Goal: Information Seeking & Learning: Learn about a topic

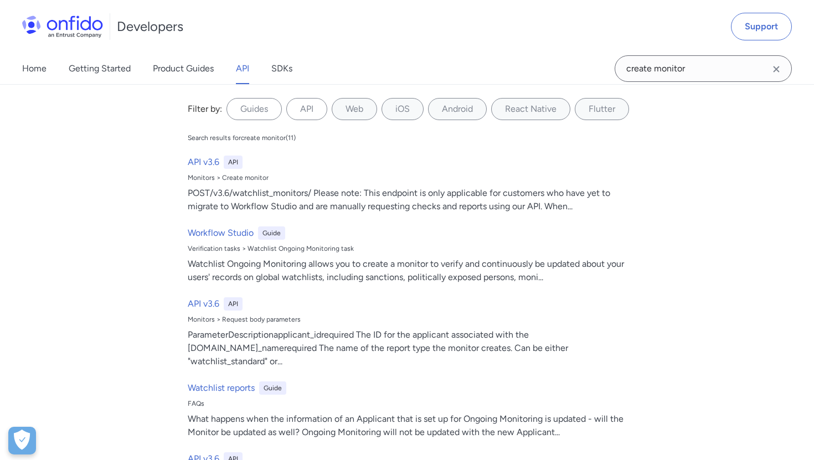
drag, startPoint x: 0, startPoint y: 0, endPoint x: 619, endPoint y: 65, distance: 622.7
click at [619, 65] on input "create monitor" at bounding box center [702, 68] width 177 height 27
type input "webhooks"
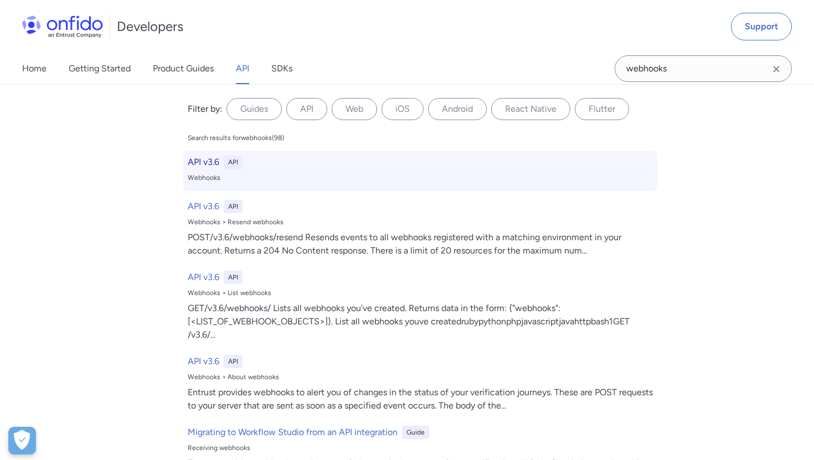
click at [285, 179] on div "Webhooks" at bounding box center [420, 177] width 465 height 9
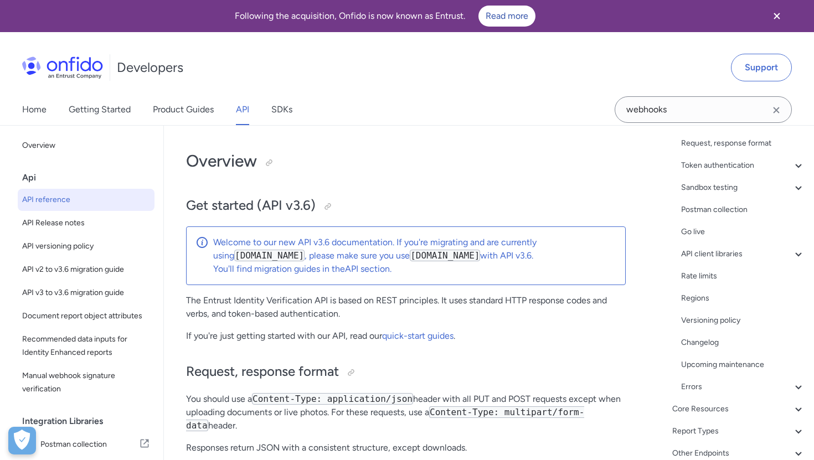
scroll to position [151, 0]
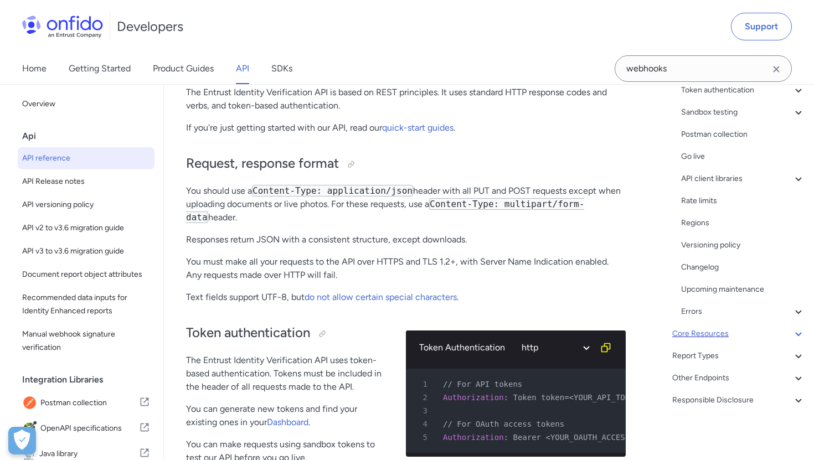
click at [687, 327] on div "Core Resources" at bounding box center [738, 333] width 133 height 13
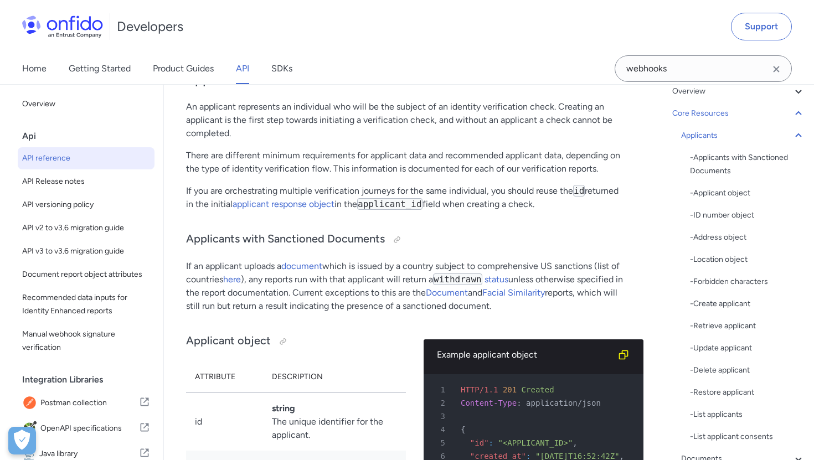
scroll to position [81, 0]
click at [716, 141] on div "Applicants" at bounding box center [743, 137] width 124 height 13
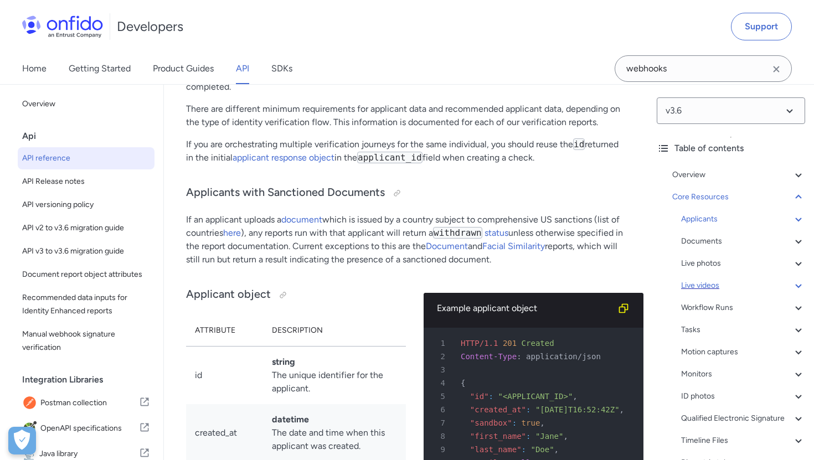
click at [701, 199] on div "Core Resources" at bounding box center [738, 196] width 133 height 13
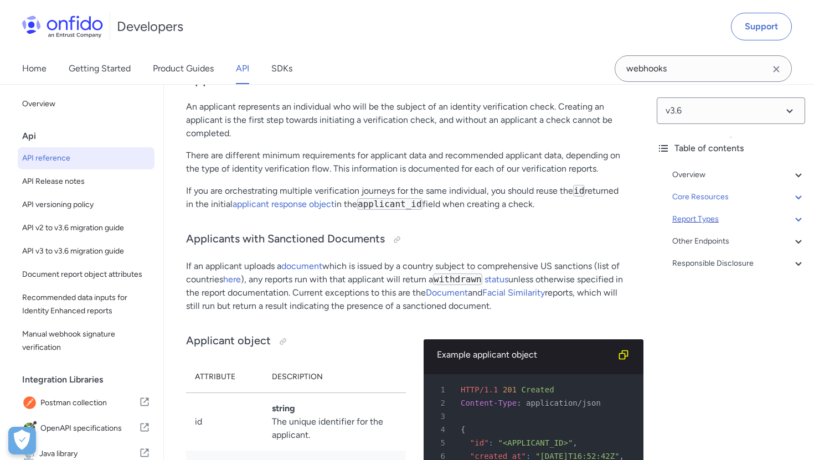
click at [701, 214] on div "Report Types" at bounding box center [738, 219] width 133 height 13
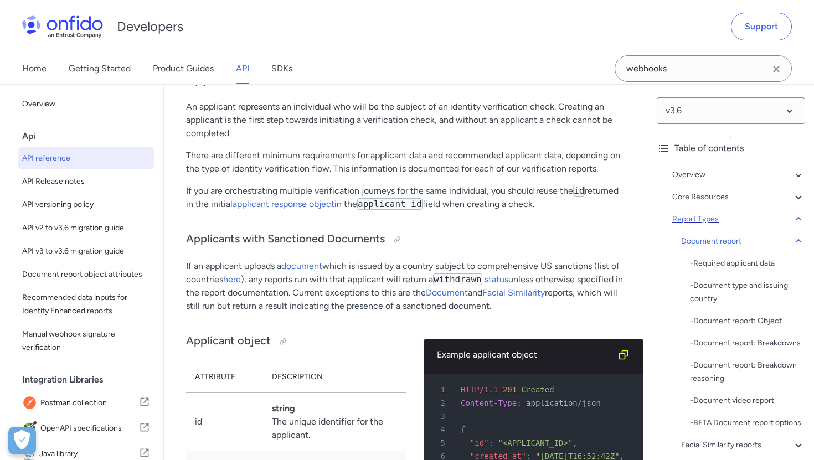
scroll to position [48078, 0]
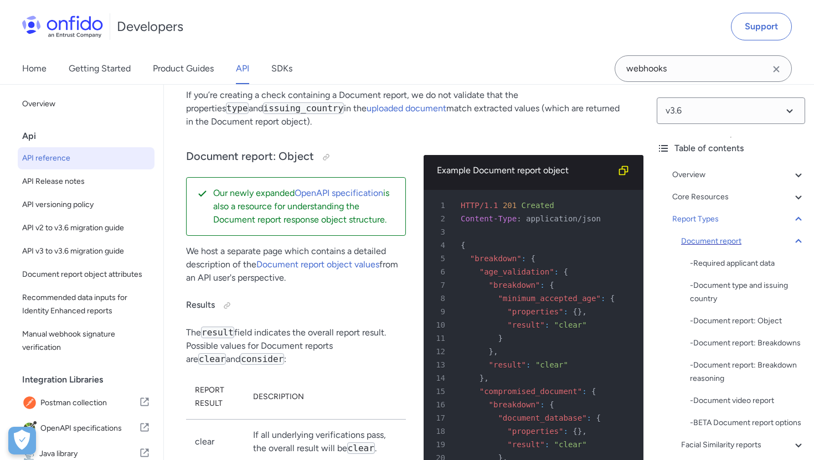
click at [720, 245] on div "Document report" at bounding box center [743, 241] width 124 height 13
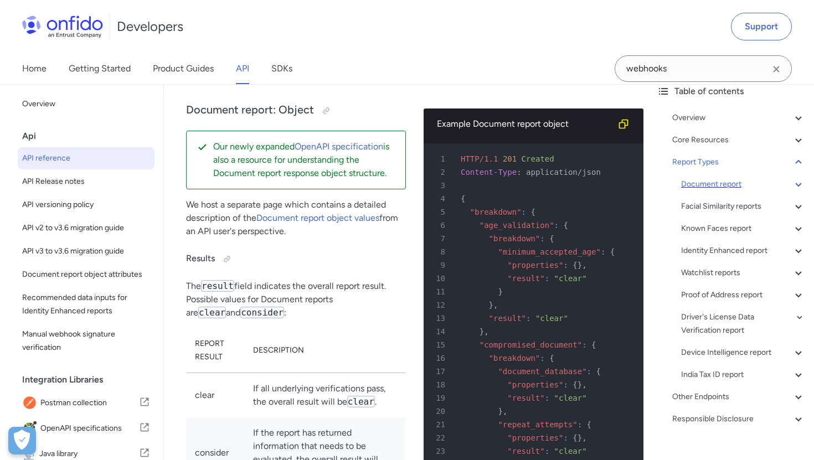
scroll to position [58, 0]
click at [702, 392] on div "Other Endpoints" at bounding box center [738, 396] width 133 height 13
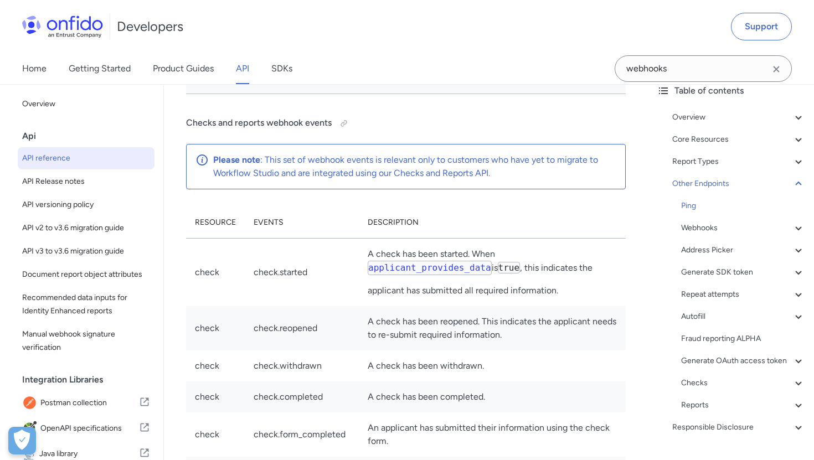
click at [702, 217] on div "Ping Webhooks - About webhooks - Webhook object - Webhook IP addresses - Events…" at bounding box center [743, 305] width 124 height 213
click at [702, 236] on div "Ping Webhooks - About webhooks - Webhook object - Webhook IP addresses - Events…" at bounding box center [743, 305] width 124 height 213
click at [702, 227] on div "Webhooks" at bounding box center [743, 227] width 124 height 13
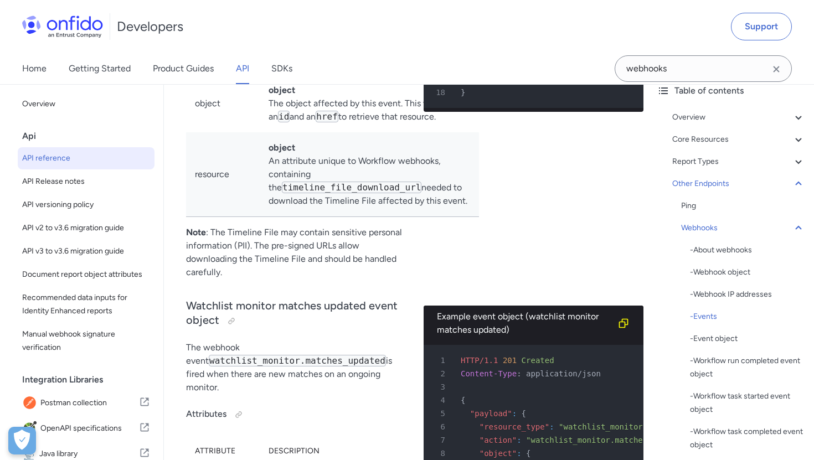
scroll to position [104872, 0]
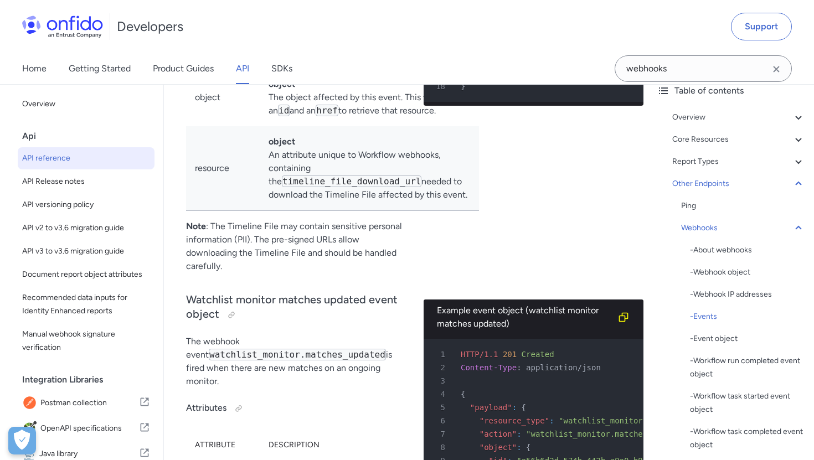
drag, startPoint x: 187, startPoint y: 174, endPoint x: 363, endPoint y: 176, distance: 176.0
copy code "watchlist_monitor.matches_updated"
drag, startPoint x: 184, startPoint y: 174, endPoint x: 364, endPoint y: 179, distance: 180.5
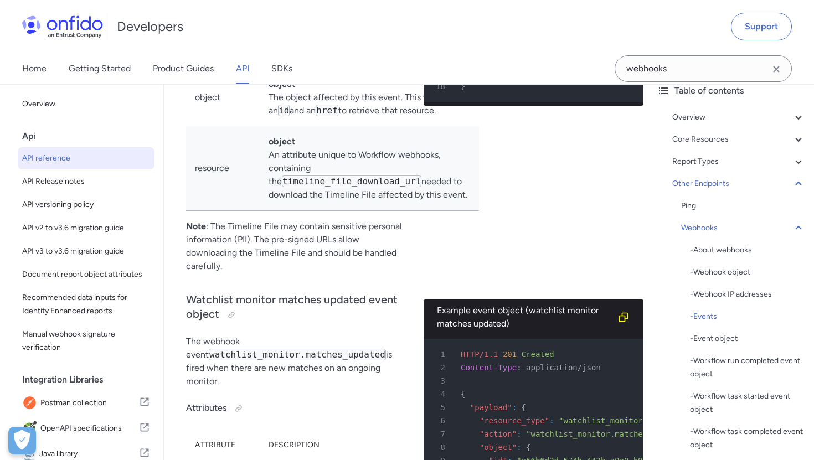
copy p "watchlist_monitor.matches_updated ,"
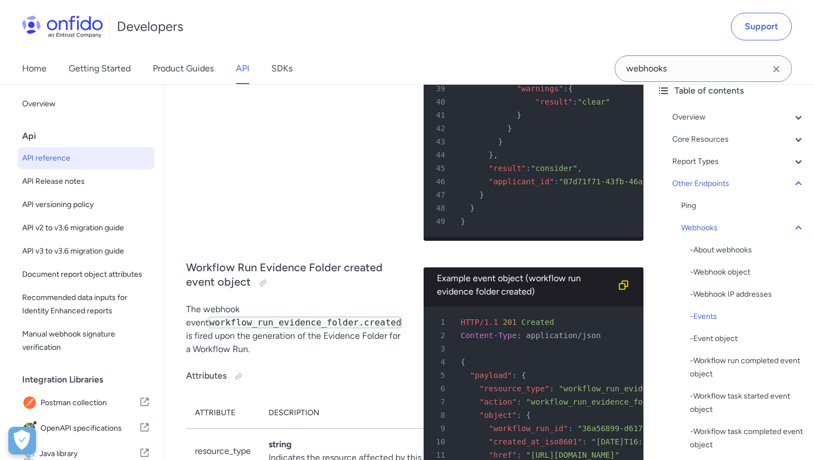
scroll to position [105643, 0]
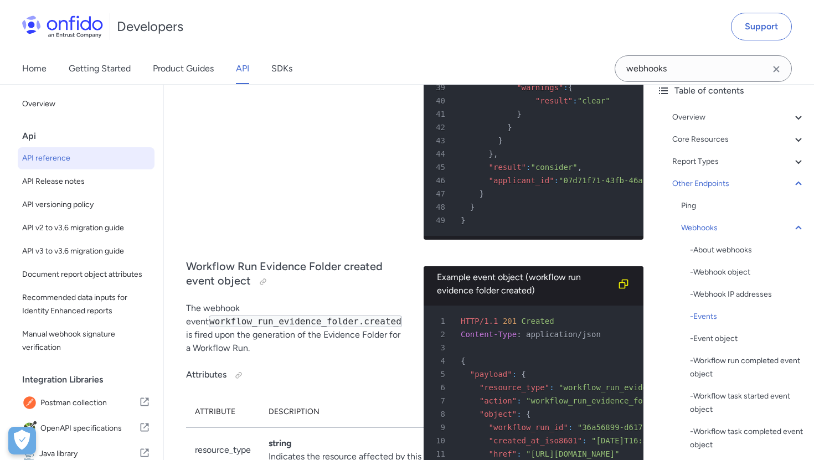
drag, startPoint x: 254, startPoint y: 299, endPoint x: 327, endPoint y: 294, distance: 72.7
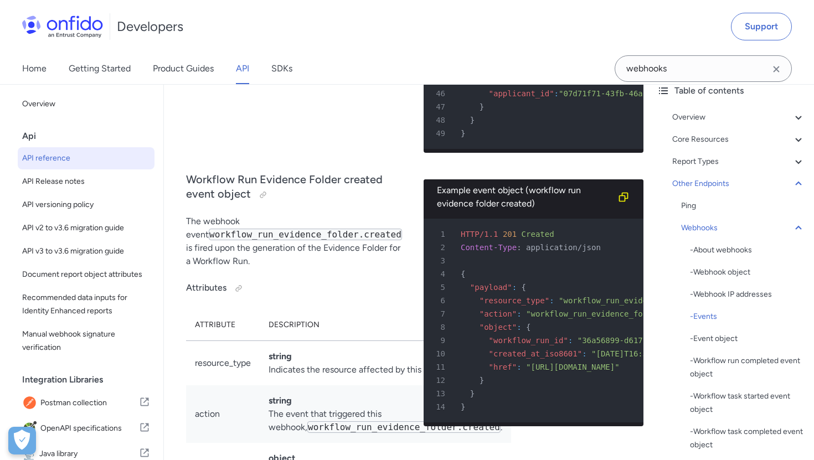
scroll to position [105730, 0]
copy td "check.completed"
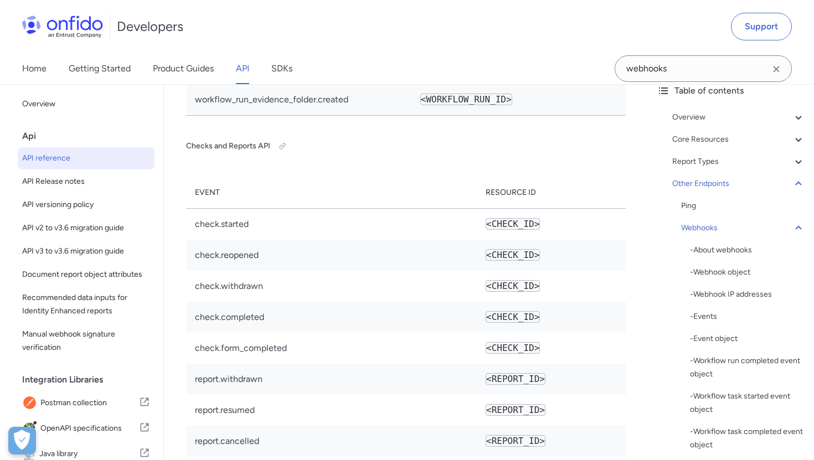
scroll to position [109747, 0]
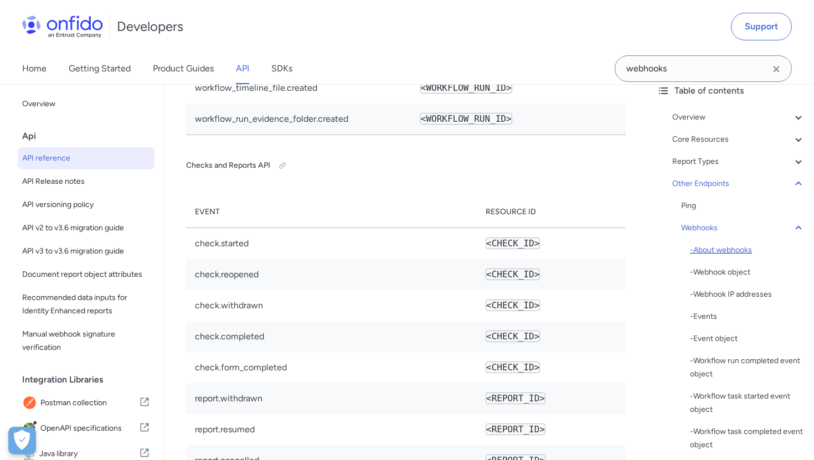
click at [717, 248] on div "- About webhooks" at bounding box center [747, 250] width 115 height 13
